Goal: Task Accomplishment & Management: Complete application form

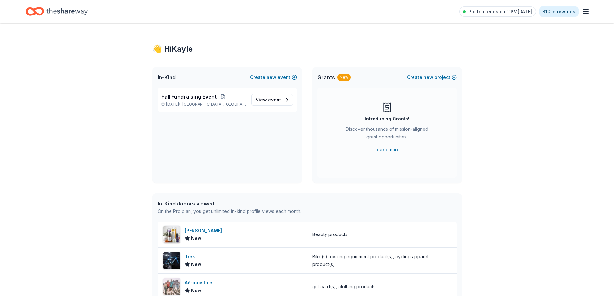
click at [585, 13] on icon "button" at bounding box center [585, 12] width 8 height 8
click at [515, 49] on link "Account" at bounding box center [508, 50] width 20 height 6
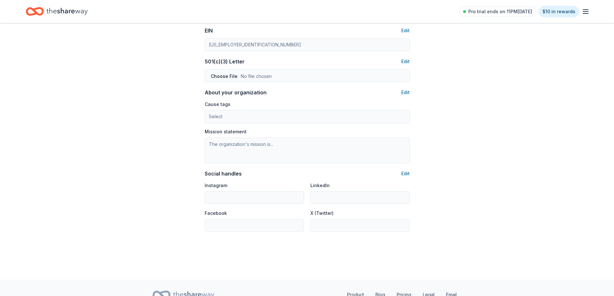
scroll to position [349, 0]
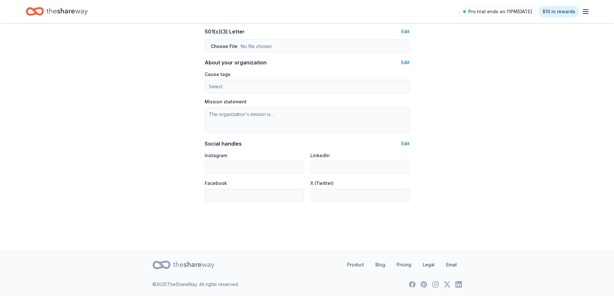
click at [56, 12] on icon "Home" at bounding box center [66, 11] width 41 height 13
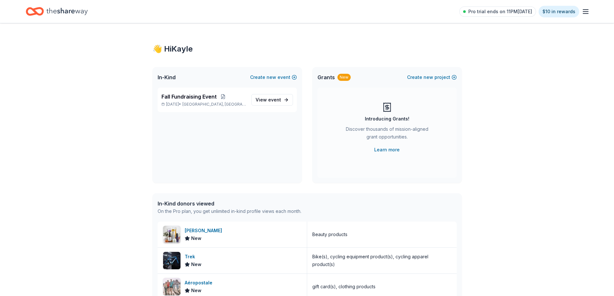
drag, startPoint x: 618, startPoint y: 55, endPoint x: 93, endPoint y: 132, distance: 530.4
click at [93, 132] on div "👋 Hi Kayle In-Kind Create new event Fall Fundraising Event Oct 18, 2025 • Charl…" at bounding box center [307, 248] width 614 height 450
drag, startPoint x: 450, startPoint y: 230, endPoint x: 453, endPoint y: 244, distance: 14.5
click at [453, 244] on div "Kiehl's New Beauty products Trek New Bike(s), cycling equipment product(s), cyc…" at bounding box center [307, 286] width 299 height 128
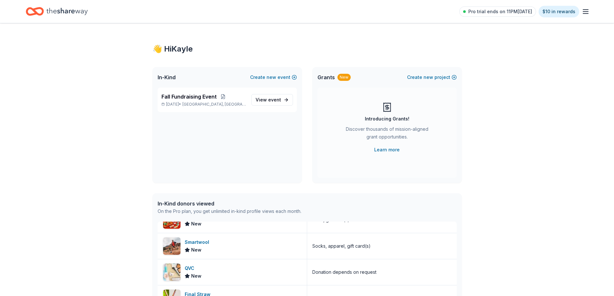
scroll to position [856, 0]
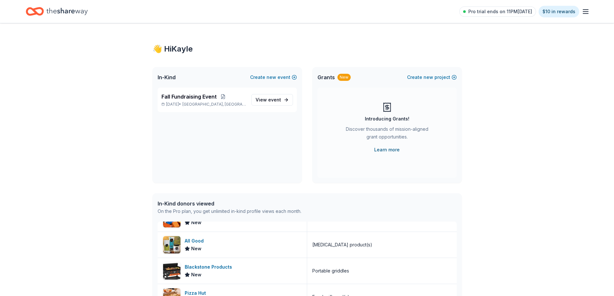
click at [390, 150] on link "Learn more" at bounding box center [386, 150] width 25 height 8
click at [187, 98] on span "Fall Fundraising Event" at bounding box center [188, 97] width 55 height 8
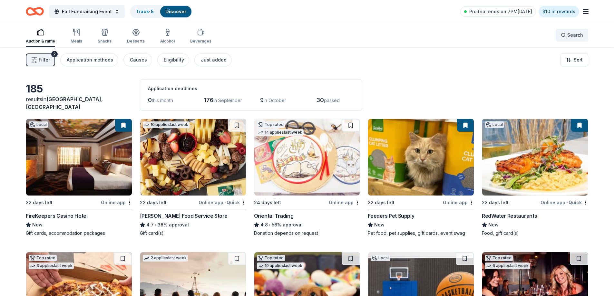
click at [560, 35] on button "Search" at bounding box center [571, 35] width 33 height 13
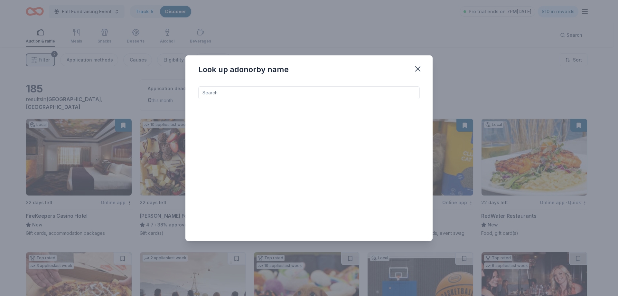
click at [202, 94] on input at bounding box center [309, 92] width 222 height 13
type input "casinos"
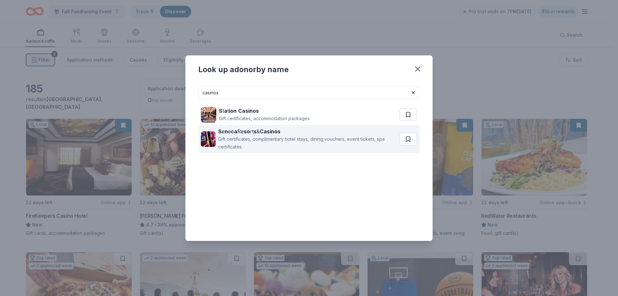
click at [244, 135] on div "S e n e ca Re so rt s & Casinos" at bounding box center [307, 132] width 178 height 8
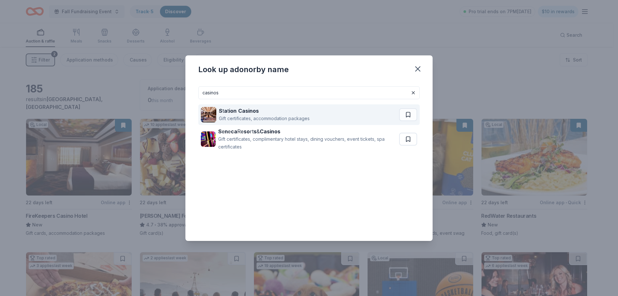
click at [257, 119] on div "Gift certificates, accommodation packages" at bounding box center [264, 119] width 91 height 8
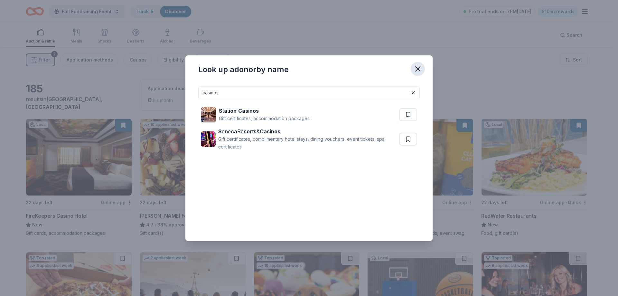
click at [418, 67] on icon "button" at bounding box center [418, 68] width 9 height 9
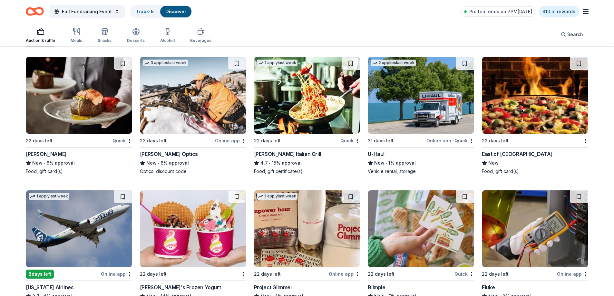
scroll to position [2353, 0]
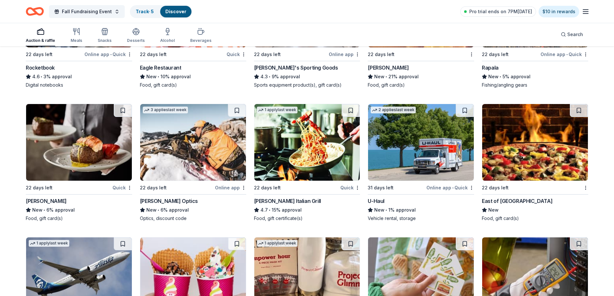
click at [311, 182] on div "1 apply last week 22 days left Quick Carrabba's Italian Grill 4.7 • 15% approva…" at bounding box center [307, 163] width 106 height 118
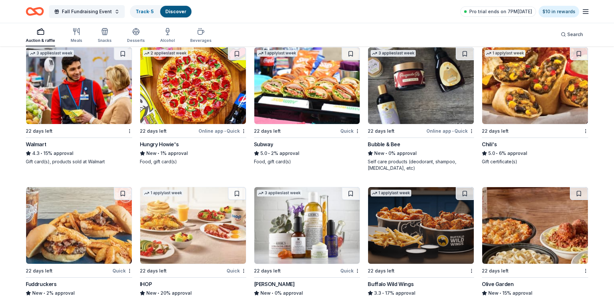
scroll to position [3156, 0]
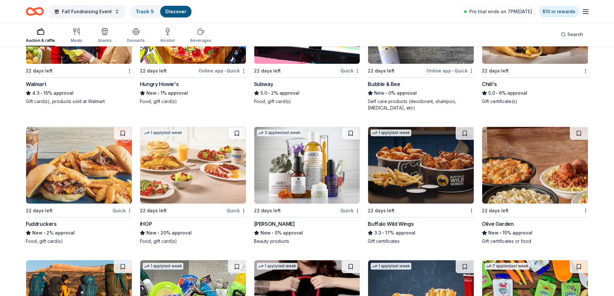
click at [428, 194] on img at bounding box center [421, 165] width 106 height 77
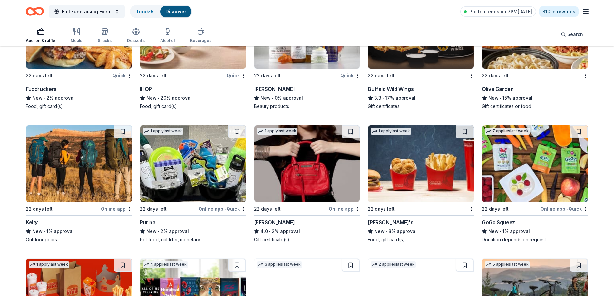
scroll to position [3312, 0]
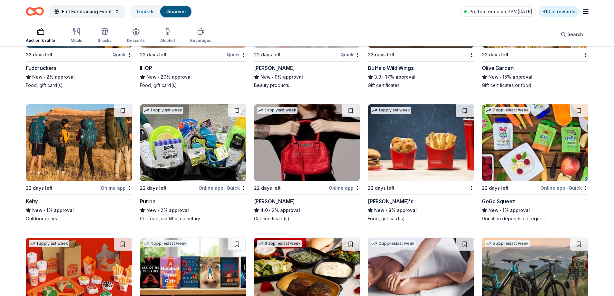
click at [407, 164] on img at bounding box center [421, 142] width 106 height 77
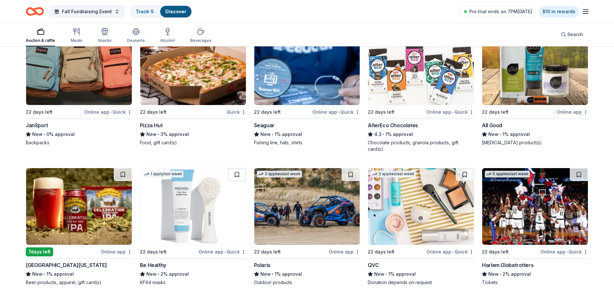
scroll to position [3777, 0]
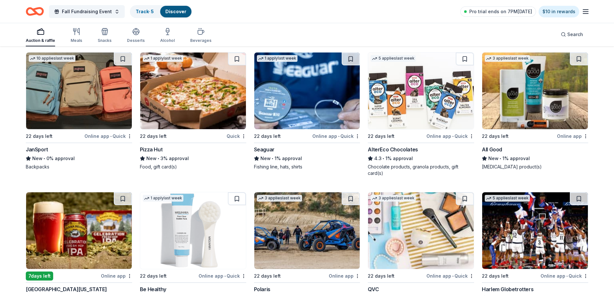
click at [191, 118] on img at bounding box center [193, 91] width 106 height 77
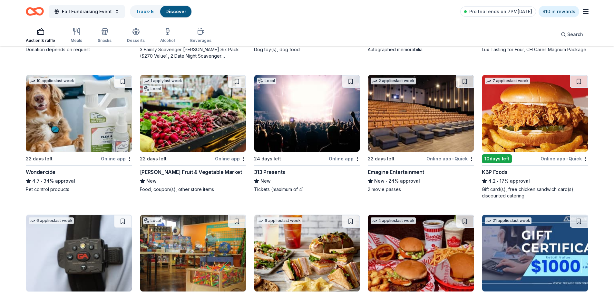
scroll to position [0, 0]
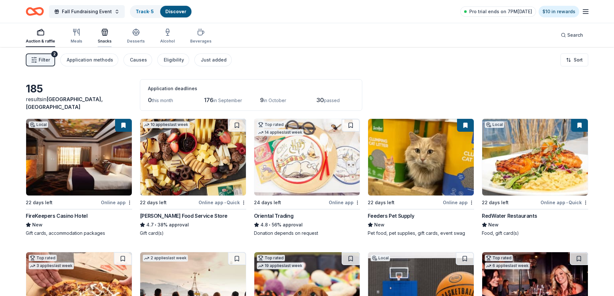
click at [105, 36] on icon "button" at bounding box center [105, 32] width 8 height 8
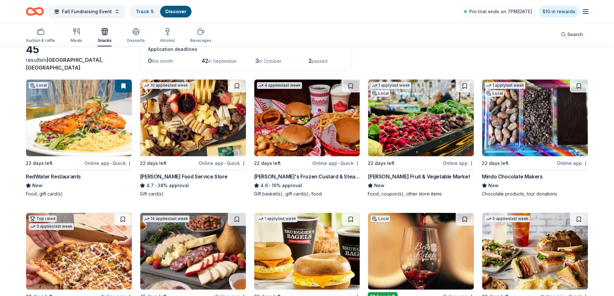
scroll to position [40, 0]
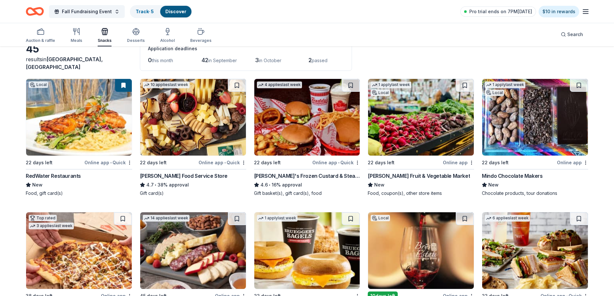
click at [511, 161] on div "22 days left" at bounding box center [519, 162] width 74 height 8
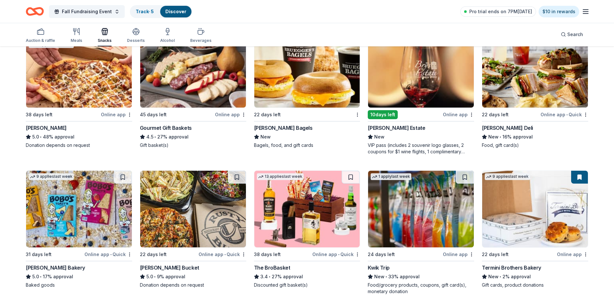
scroll to position [222, 0]
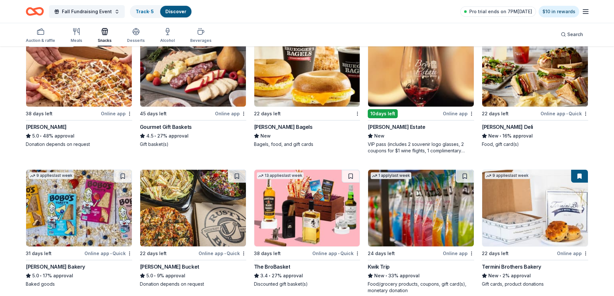
click at [87, 87] on img at bounding box center [79, 68] width 106 height 77
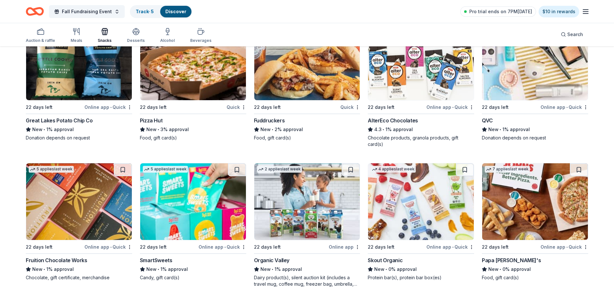
scroll to position [1059, 0]
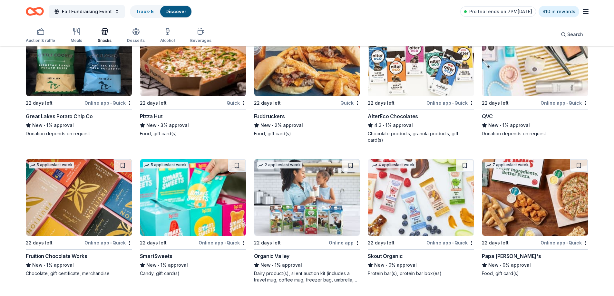
click at [77, 226] on img at bounding box center [79, 197] width 106 height 77
click at [207, 229] on img at bounding box center [193, 197] width 106 height 77
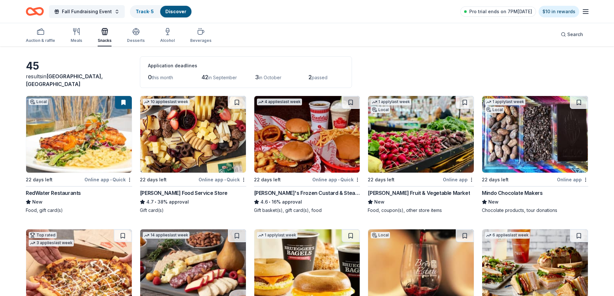
scroll to position [0, 0]
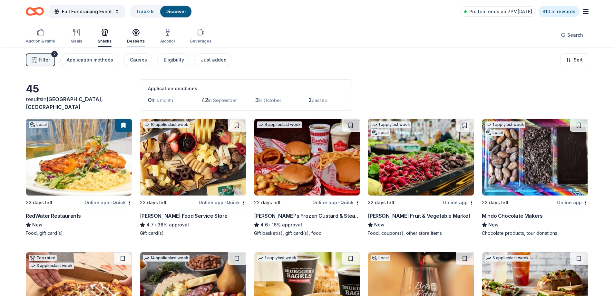
click at [134, 40] on div "Desserts" at bounding box center [136, 41] width 18 height 5
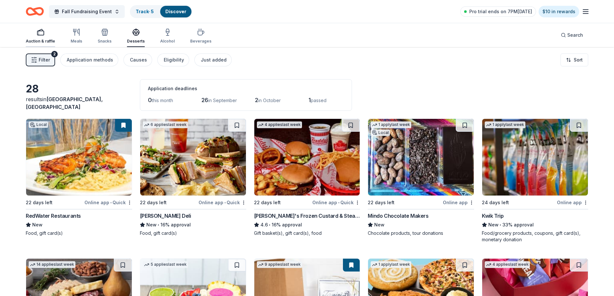
click at [41, 32] on icon "button" at bounding box center [41, 32] width 8 height 8
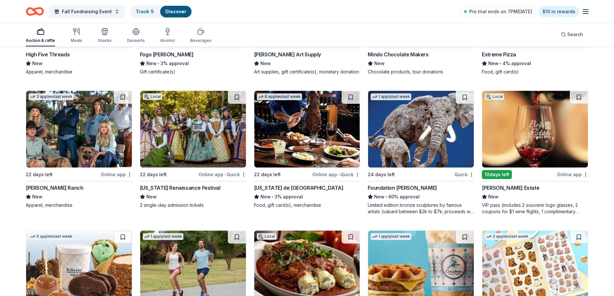
scroll to position [1509, 0]
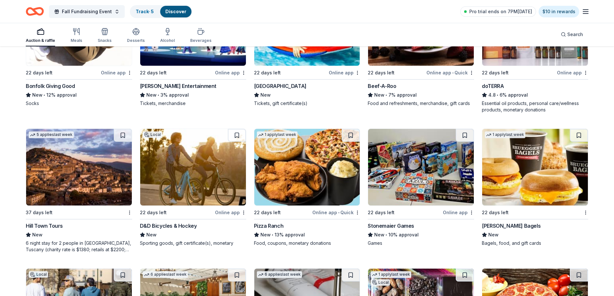
drag, startPoint x: 617, startPoint y: 57, endPoint x: 597, endPoint y: 96, distance: 44.1
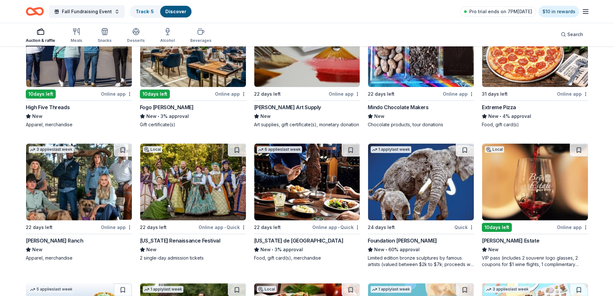
scroll to position [0, 0]
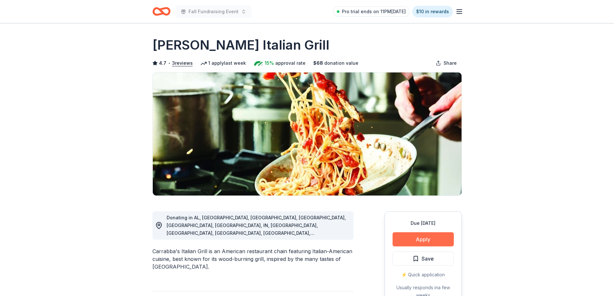
click at [423, 239] on button "Apply" at bounding box center [422, 239] width 61 height 14
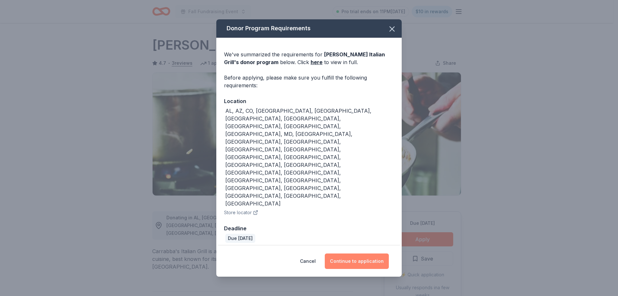
click at [360, 254] on button "Continue to application" at bounding box center [357, 261] width 64 height 15
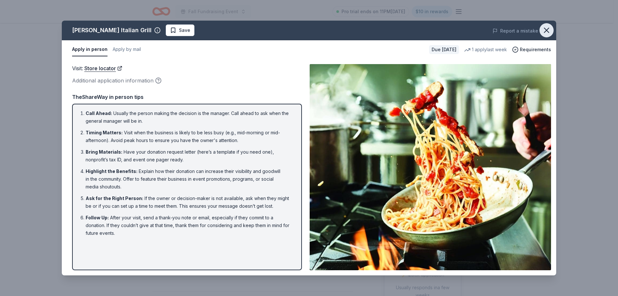
click at [543, 34] on icon "button" at bounding box center [546, 30] width 9 height 9
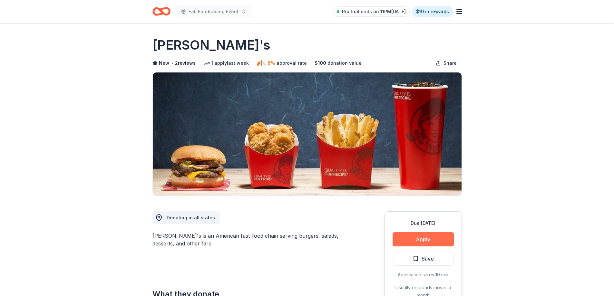
click at [422, 234] on button "Apply" at bounding box center [422, 239] width 61 height 14
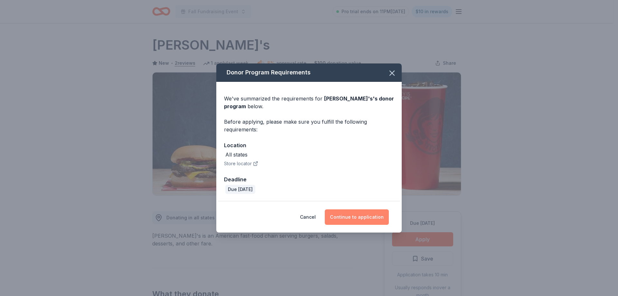
click at [346, 211] on button "Continue to application" at bounding box center [357, 216] width 64 height 15
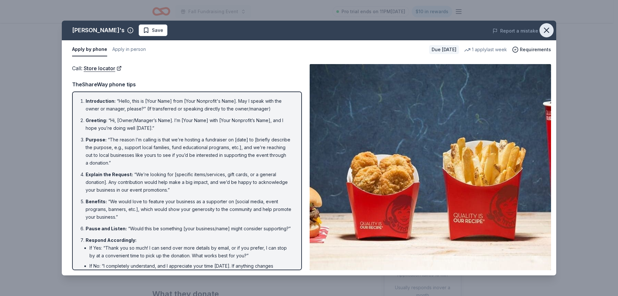
click at [547, 31] on icon "button" at bounding box center [546, 30] width 9 height 9
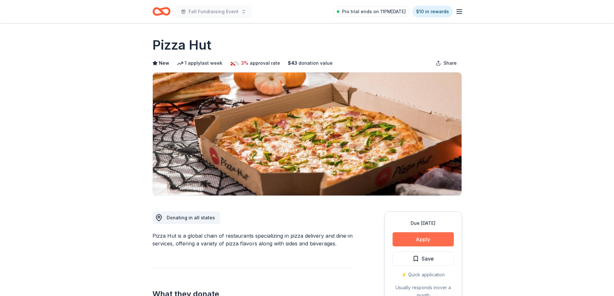
click at [414, 237] on button "Apply" at bounding box center [422, 239] width 61 height 14
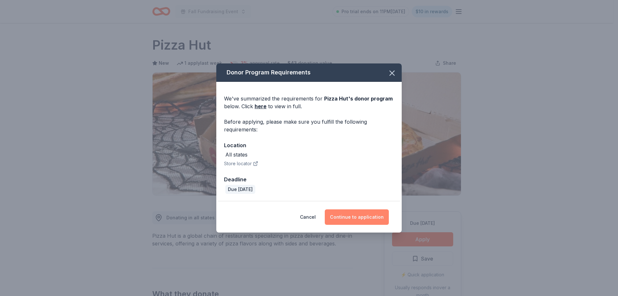
click at [351, 216] on button "Continue to application" at bounding box center [357, 216] width 64 height 15
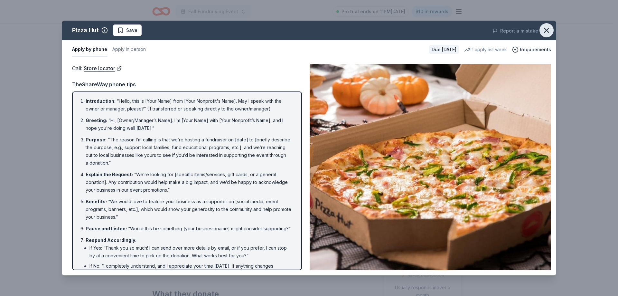
click at [548, 32] on icon "button" at bounding box center [546, 30] width 9 height 9
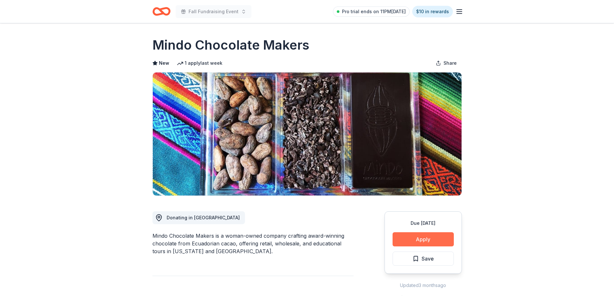
click at [411, 237] on button "Apply" at bounding box center [422, 239] width 61 height 14
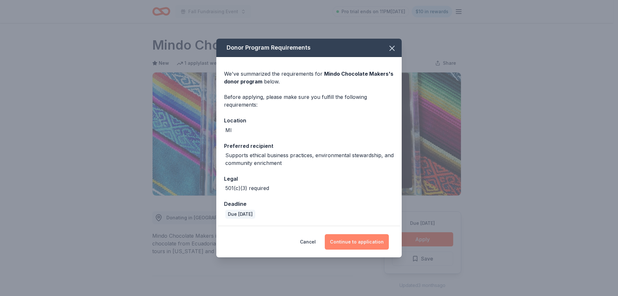
click at [360, 241] on button "Continue to application" at bounding box center [357, 241] width 64 height 15
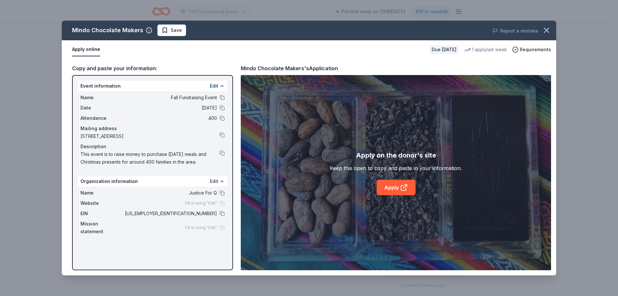
click at [214, 180] on button "Edit" at bounding box center [214, 181] width 8 height 8
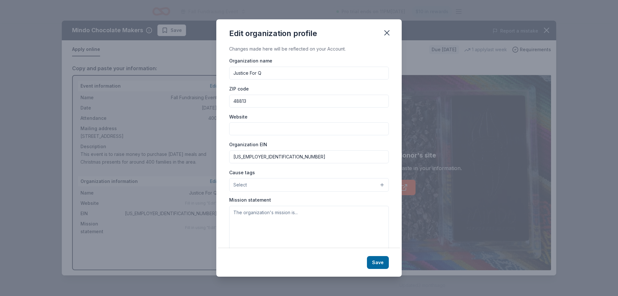
click at [380, 184] on button "Select" at bounding box center [309, 185] width 160 height 14
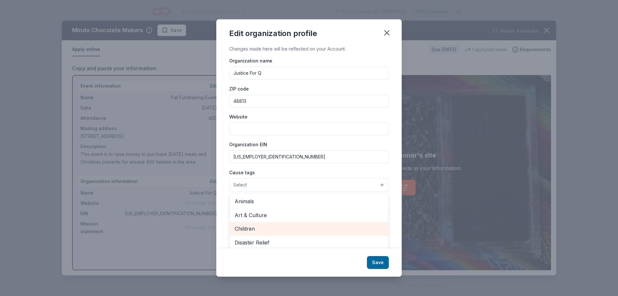
click at [285, 230] on span "Children" at bounding box center [309, 229] width 149 height 8
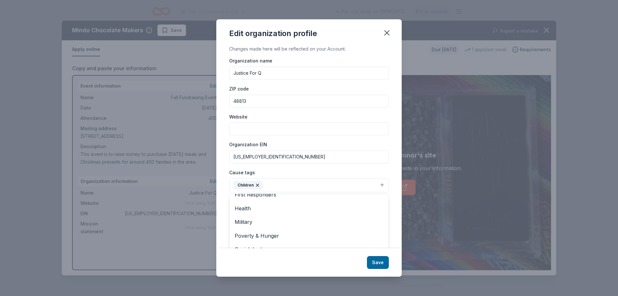
scroll to position [76, 0]
click at [258, 232] on span "Poverty & Hunger" at bounding box center [309, 235] width 149 height 8
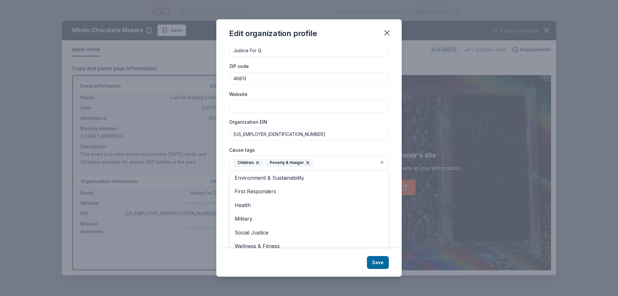
scroll to position [62, 0]
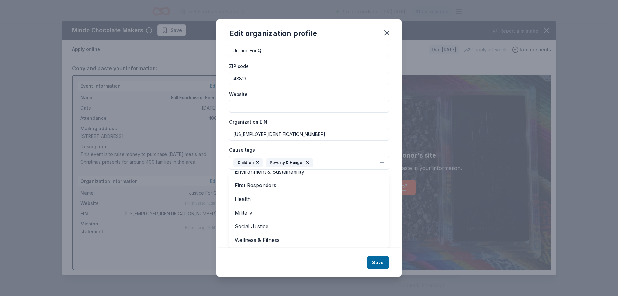
click at [388, 32] on div "Edit organization profile Changes made here will be reflected on your Account. …" at bounding box center [309, 147] width 186 height 257
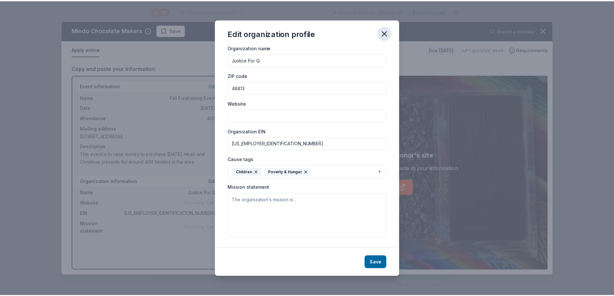
scroll to position [13, 0]
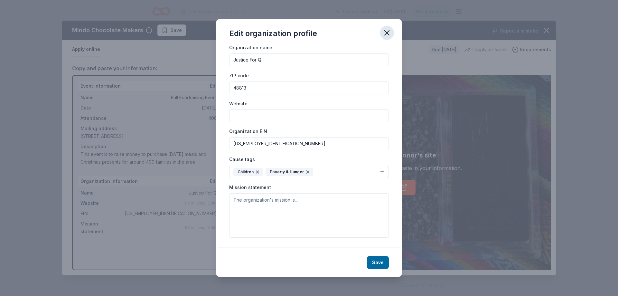
click at [388, 32] on icon "button" at bounding box center [387, 33] width 5 height 5
click at [386, 33] on icon "button" at bounding box center [387, 32] width 9 height 9
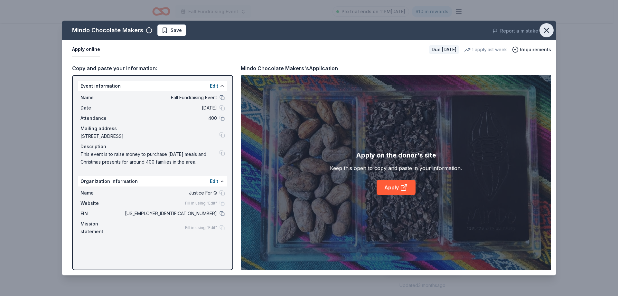
click at [546, 27] on icon "button" at bounding box center [546, 30] width 9 height 9
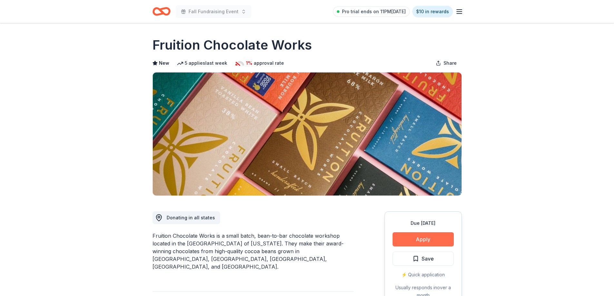
click at [417, 240] on button "Apply" at bounding box center [422, 239] width 61 height 14
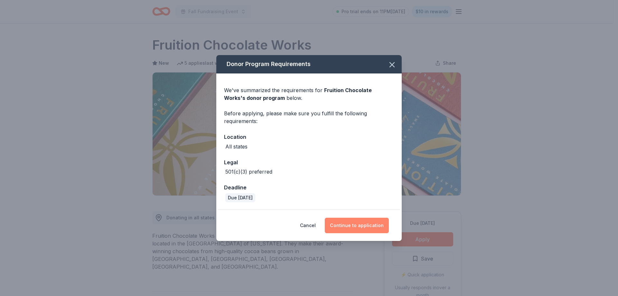
click at [348, 224] on button "Continue to application" at bounding box center [357, 225] width 64 height 15
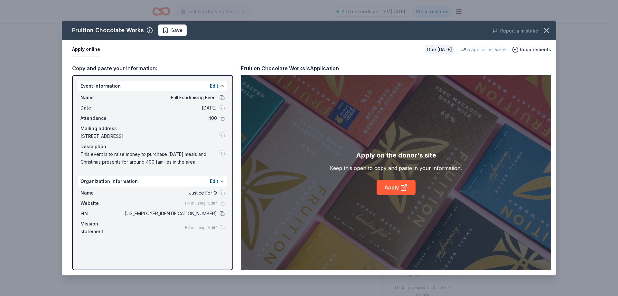
drag, startPoint x: 100, startPoint y: 96, endPoint x: 198, endPoint y: 252, distance: 184.3
click at [198, 252] on div "Event information Edit Name Fall Fundraising Event Date 10/18/25 Attendance 400…" at bounding box center [152, 172] width 161 height 195
click at [388, 189] on link "Apply" at bounding box center [396, 187] width 39 height 15
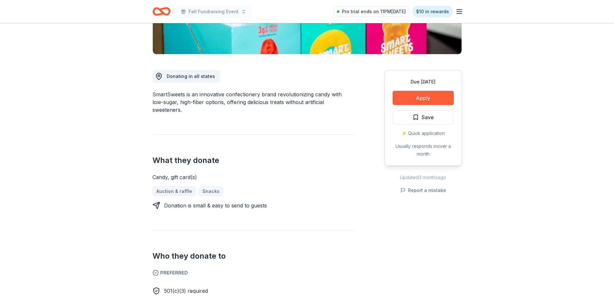
scroll to position [149, 0]
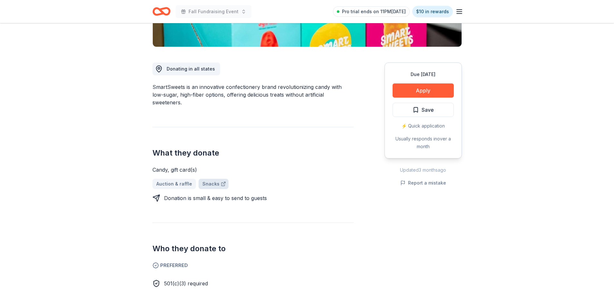
click at [207, 179] on link "Snacks" at bounding box center [213, 184] width 30 height 10
click at [418, 91] on button "Apply" at bounding box center [422, 90] width 61 height 14
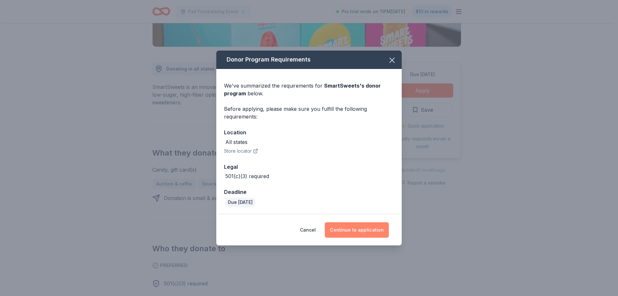
click at [365, 227] on button "Continue to application" at bounding box center [357, 229] width 64 height 15
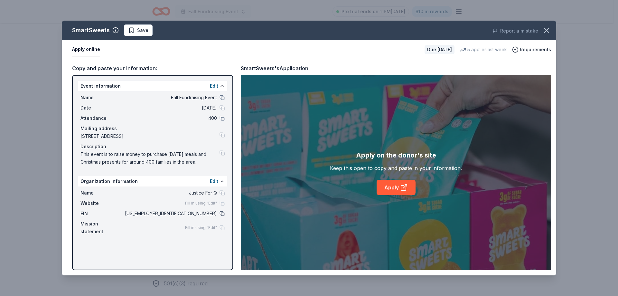
drag, startPoint x: 188, startPoint y: 213, endPoint x: 220, endPoint y: 213, distance: 31.6
click at [220, 213] on div "EIN [US_EMPLOYER_IDENTIFICATION_NUMBER]" at bounding box center [153, 214] width 144 height 8
drag, startPoint x: 195, startPoint y: 139, endPoint x: 164, endPoint y: 180, distance: 51.7
click at [164, 180] on div "Organization information Edit" at bounding box center [152, 181] width 149 height 10
drag, startPoint x: 189, startPoint y: 213, endPoint x: 226, endPoint y: 215, distance: 37.1
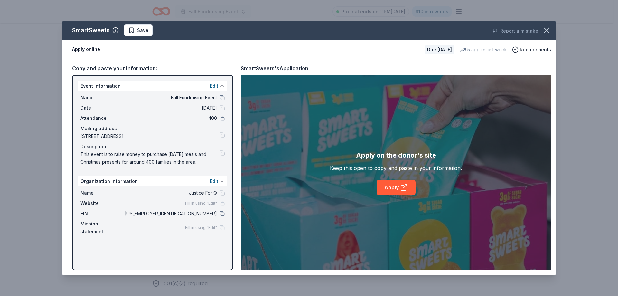
click at [226, 215] on div "Name Justice For Q Website Fill in using "Edit" EIN [US_EMPLOYER_IDENTIFICATION…" at bounding box center [152, 213] width 149 height 52
click at [551, 32] on icon "button" at bounding box center [546, 30] width 9 height 9
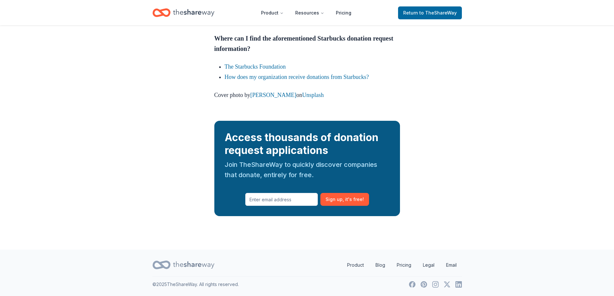
scroll to position [1029, 0]
click at [250, 68] on link "The Starbucks Foundation" at bounding box center [255, 66] width 61 height 6
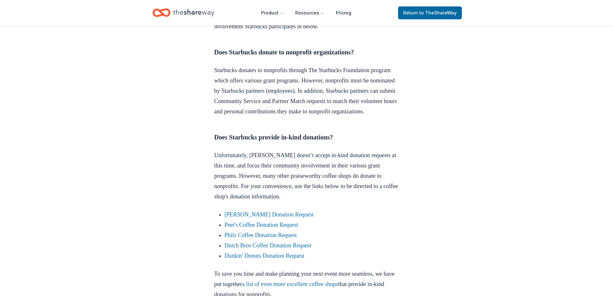
scroll to position [258, 0]
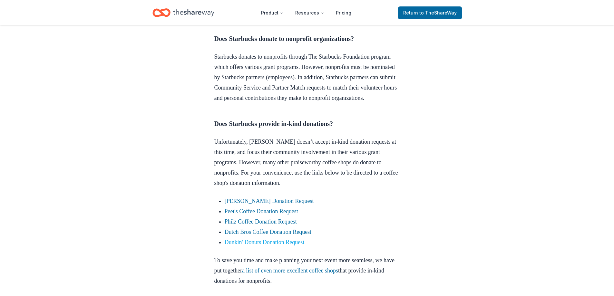
click at [276, 245] on link "Dunkin' Donuts Donation Request" at bounding box center [265, 242] width 80 height 6
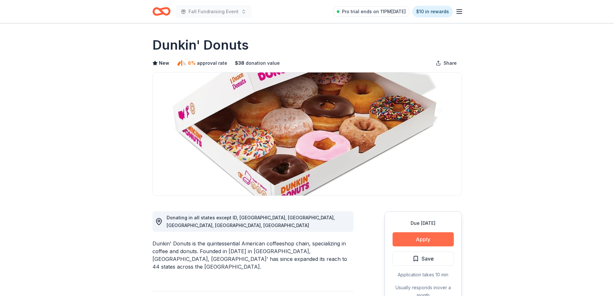
click at [423, 234] on button "Apply" at bounding box center [422, 239] width 61 height 14
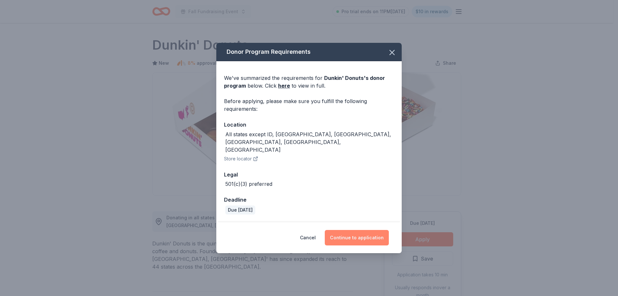
click at [350, 230] on button "Continue to application" at bounding box center [357, 237] width 64 height 15
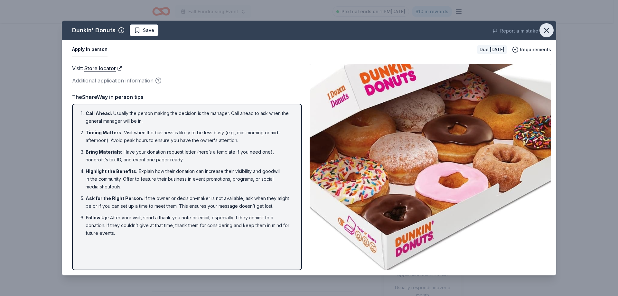
click at [547, 30] on icon "button" at bounding box center [547, 30] width 5 height 5
